Goal: Task Accomplishment & Management: Manage account settings

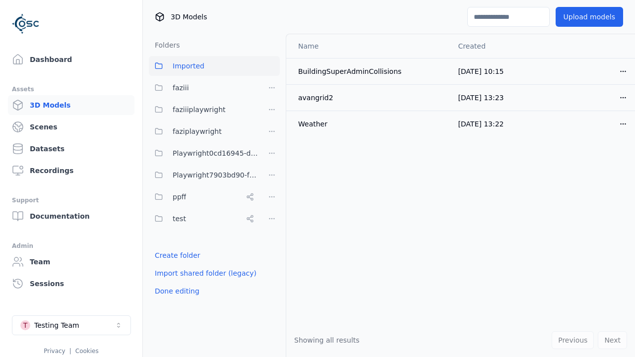
click at [174, 256] on link "Create folder" at bounding box center [178, 256] width 46 height 10
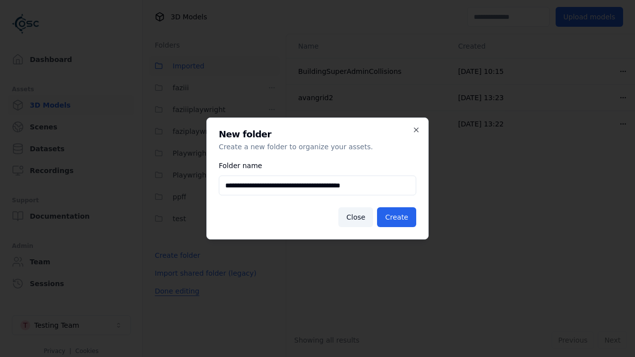
click at [174, 300] on button "Done editing" at bounding box center [177, 291] width 57 height 18
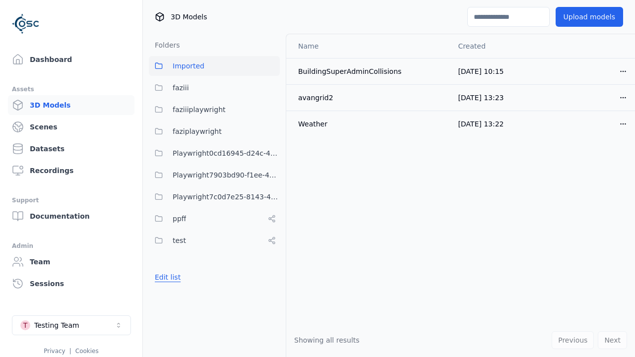
click at [166, 278] on button "Edit list" at bounding box center [168, 278] width 38 height 18
click at [272, 197] on html "Support Dashboard Assets 3D Models Scenes Datasets Recordings Support Documenta…" at bounding box center [317, 178] width 635 height 357
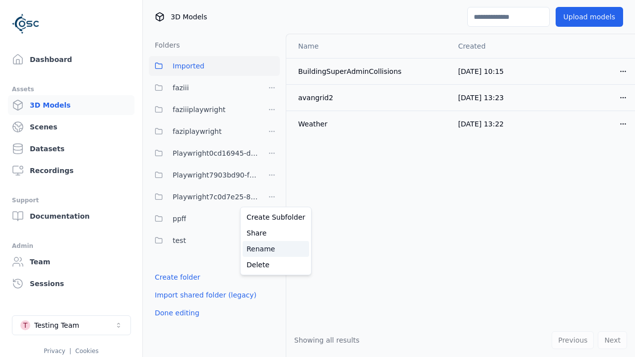
click at [272, 249] on div "Rename" at bounding box center [276, 249] width 67 height 16
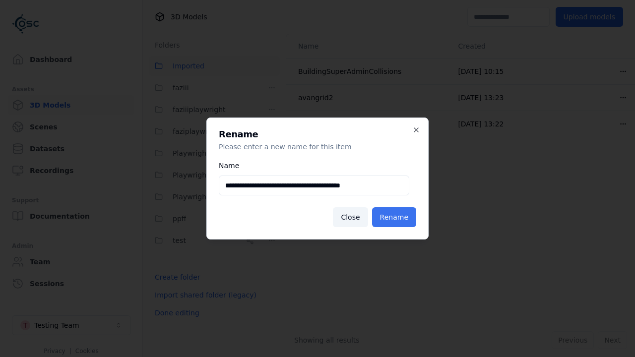
click at [314, 186] on input "**********" at bounding box center [314, 186] width 191 height 20
type input "**********"
click at [396, 217] on button "Rename" at bounding box center [394, 218] width 44 height 20
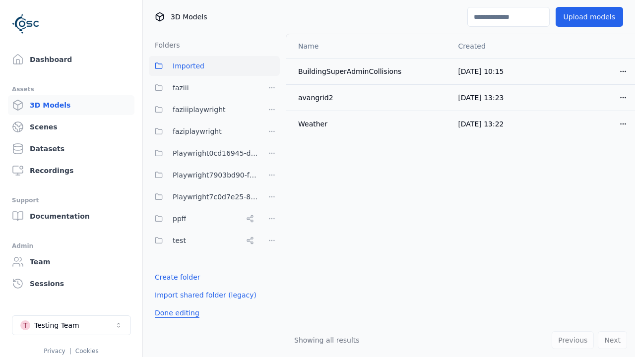
click at [174, 313] on button "Done editing" at bounding box center [177, 313] width 57 height 18
click at [166, 304] on button "Done editing" at bounding box center [177, 313] width 57 height 18
click at [272, 197] on html "Support Dashboard Assets 3D Models Scenes Datasets Recordings Support Documenta…" at bounding box center [317, 178] width 635 height 357
